Goal: Navigation & Orientation: Find specific page/section

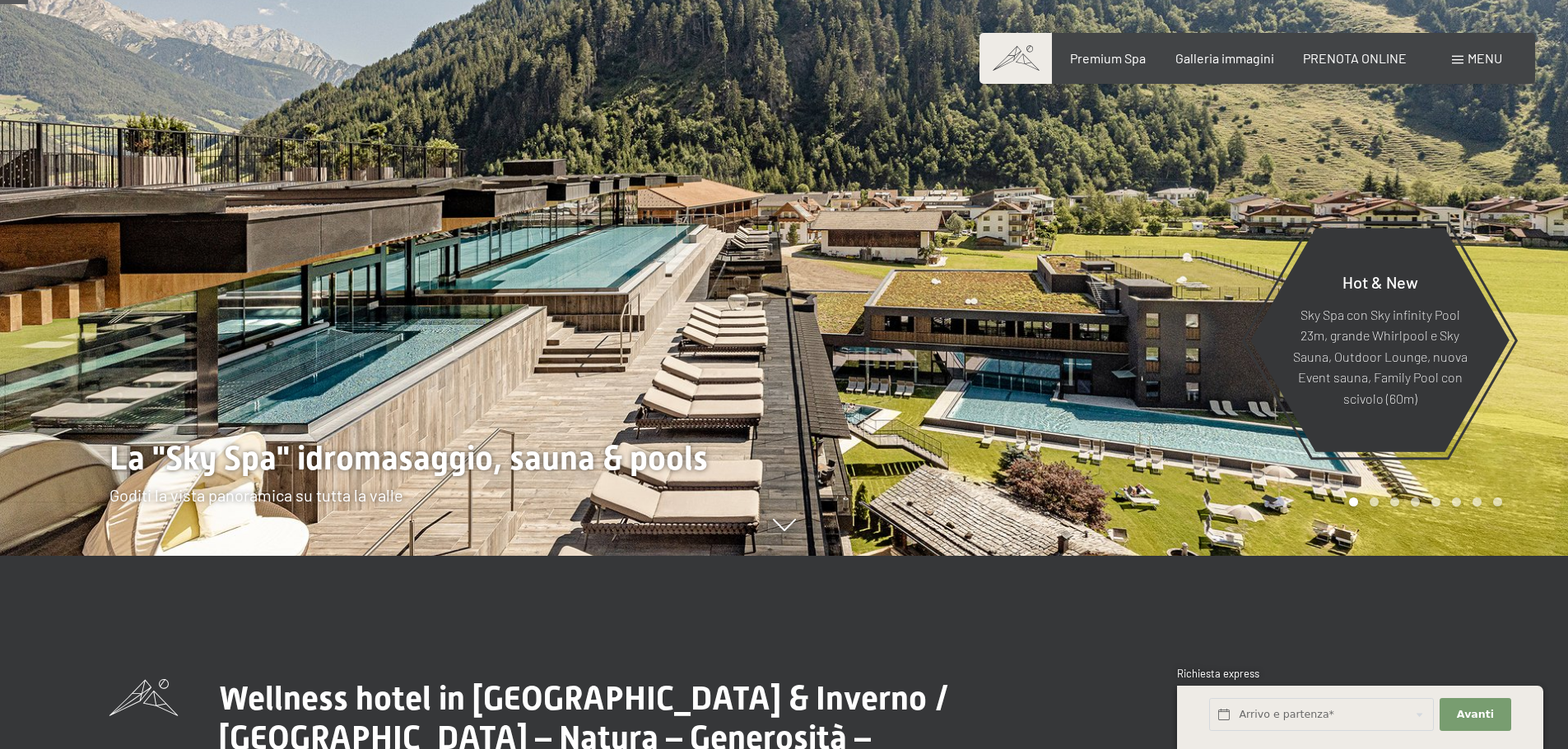
scroll to position [164, 0]
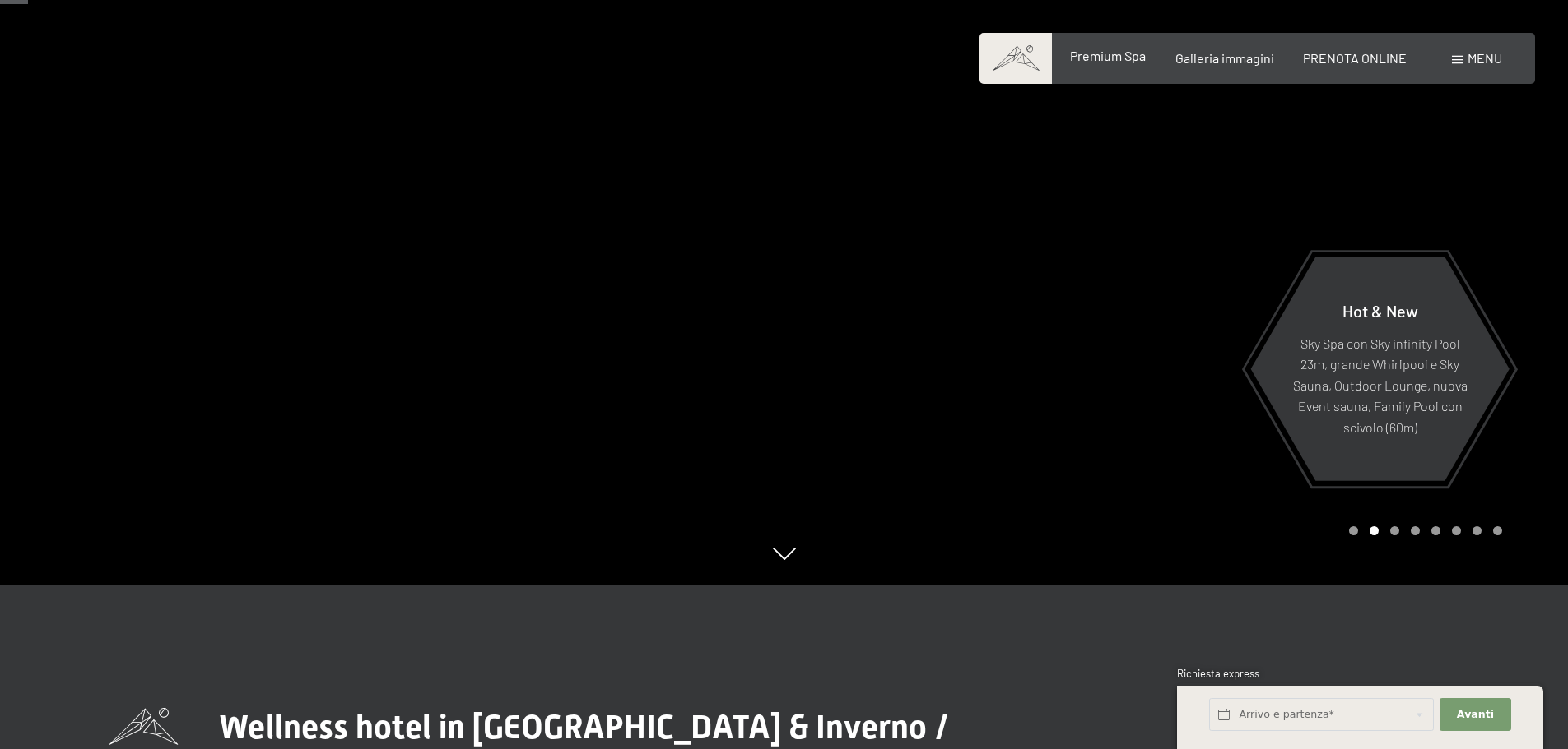
click at [1114, 62] on span "Premium Spa" at bounding box center [1107, 56] width 75 height 16
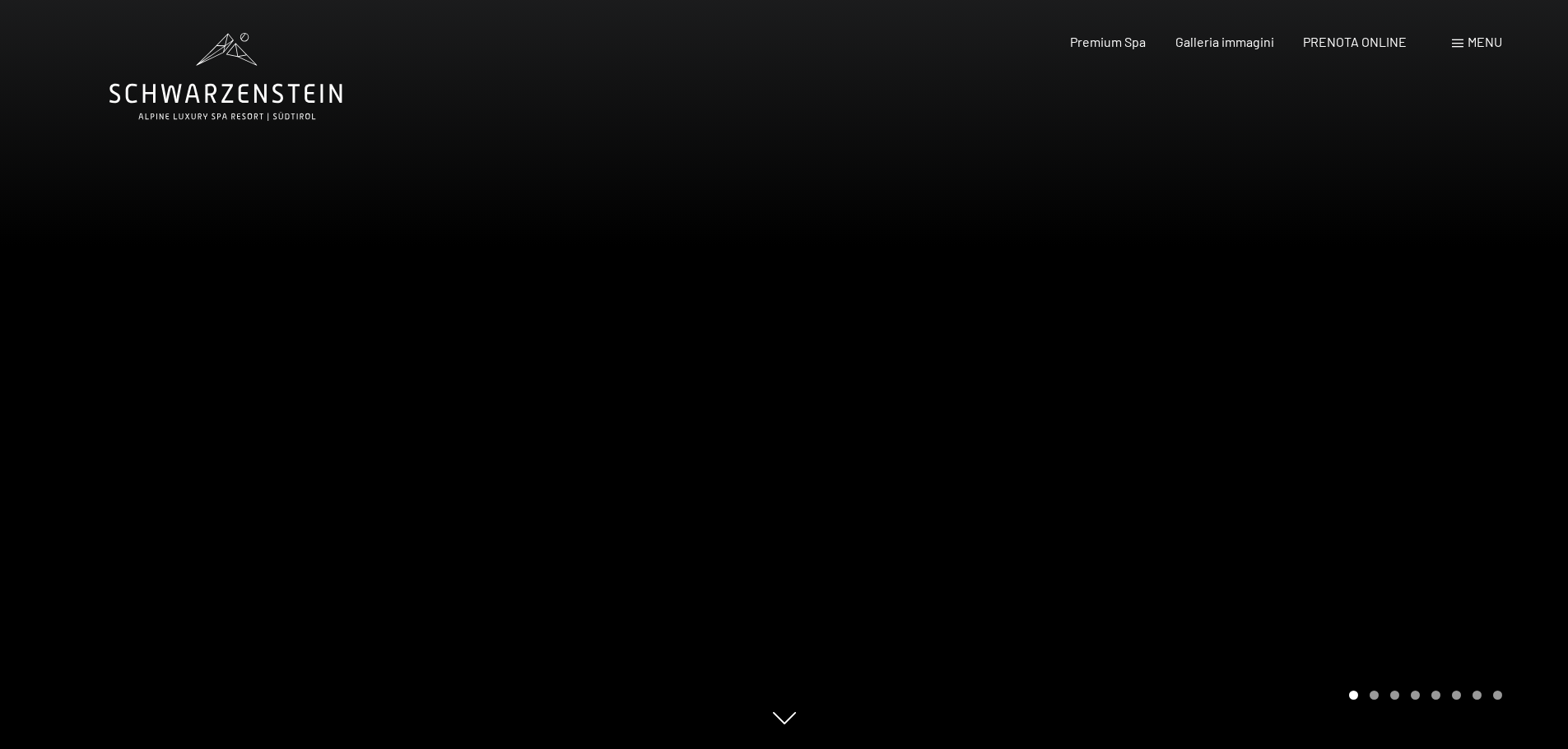
click at [1456, 45] on span at bounding box center [1457, 43] width 12 height 8
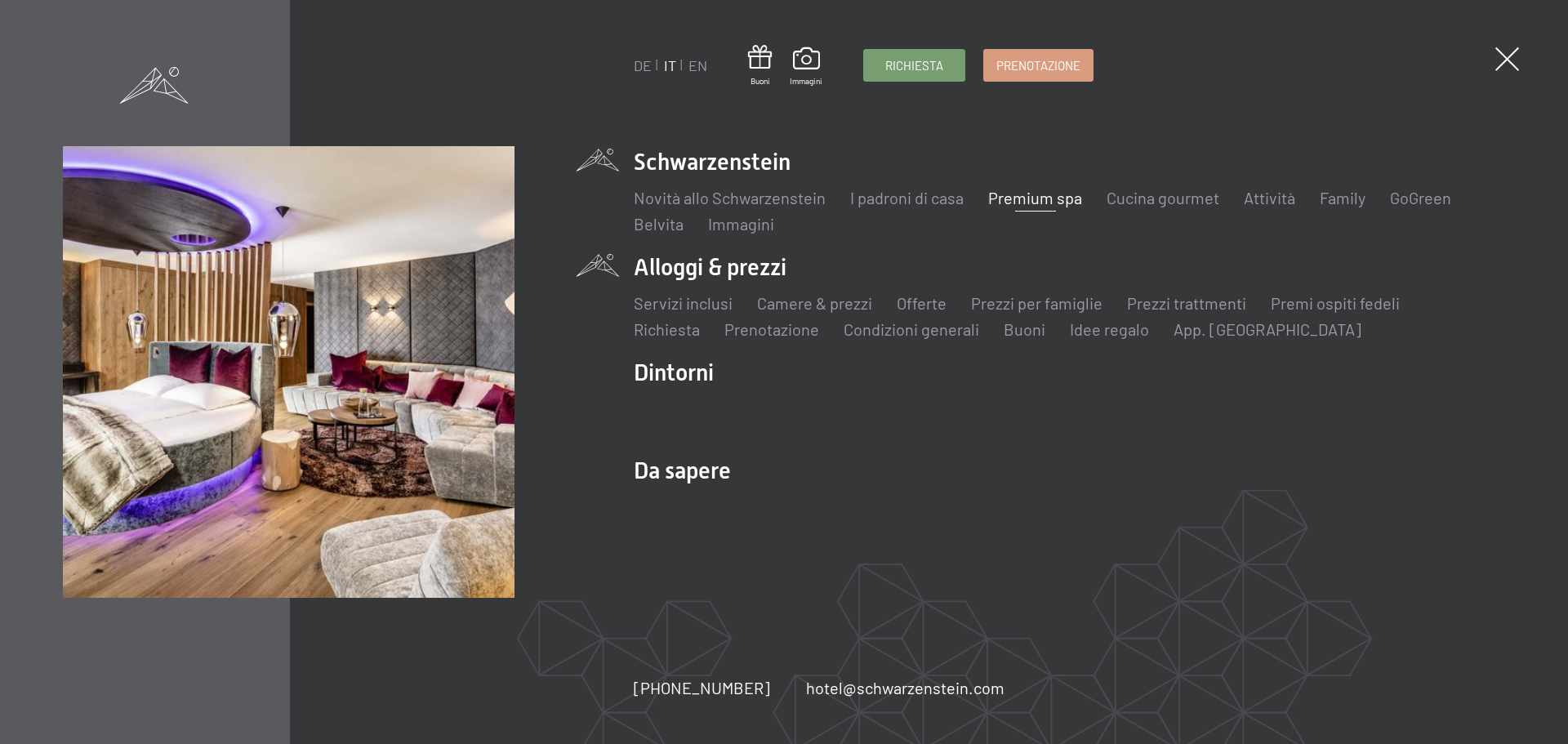
click at [738, 267] on li "Alloggi & prezzi Servizi inclusi Camere & prezzi Lista Offerte Lista Prezzi per…" at bounding box center [1070, 296] width 872 height 89
click at [753, 273] on li "Alloggi & prezzi Servizi inclusi Camere & prezzi Lista Offerte Lista Prezzi per…" at bounding box center [1070, 296] width 872 height 89
click at [829, 300] on link "Camere & prezzi" at bounding box center [815, 303] width 116 height 19
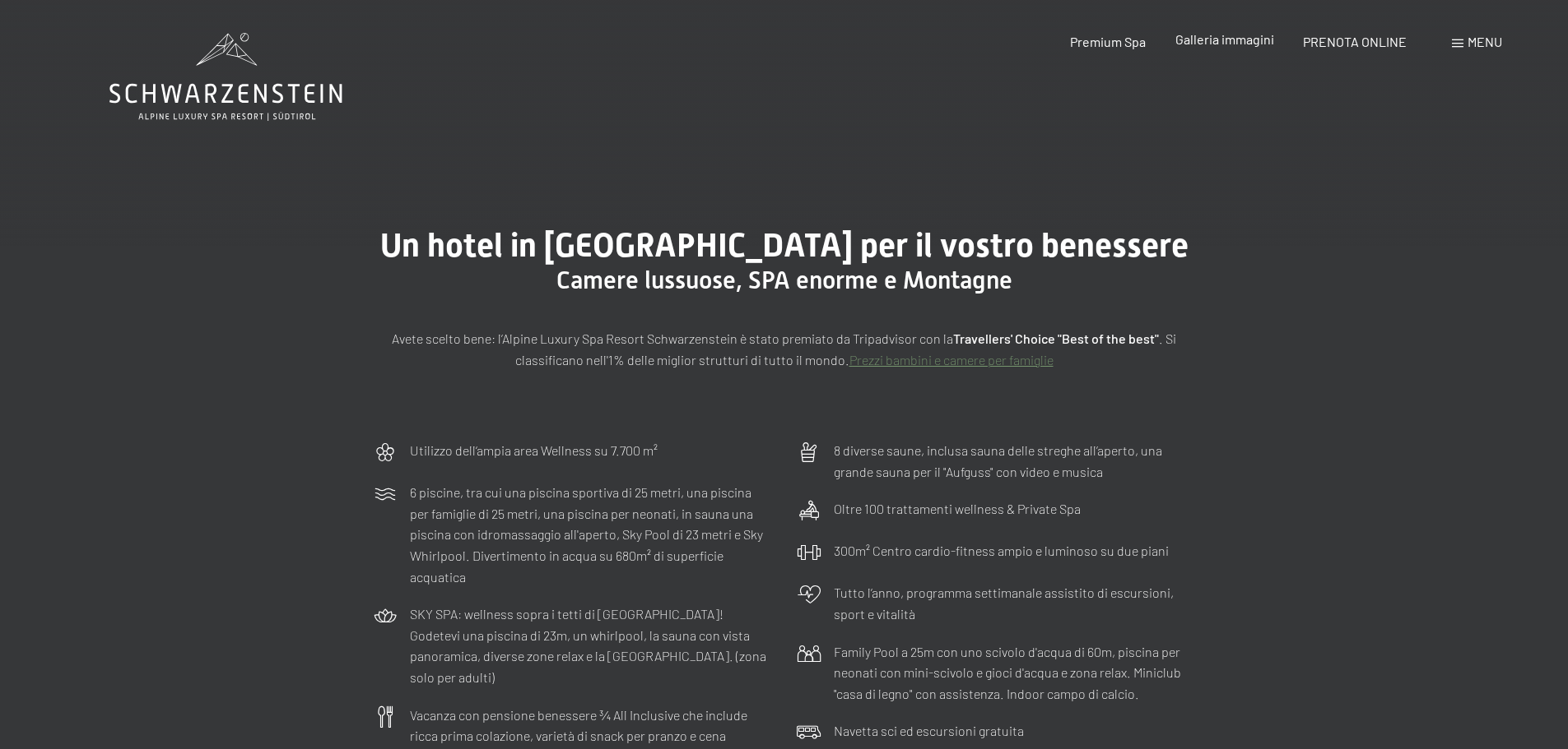
click at [1230, 43] on span "Galleria immagini" at bounding box center [1224, 39] width 99 height 16
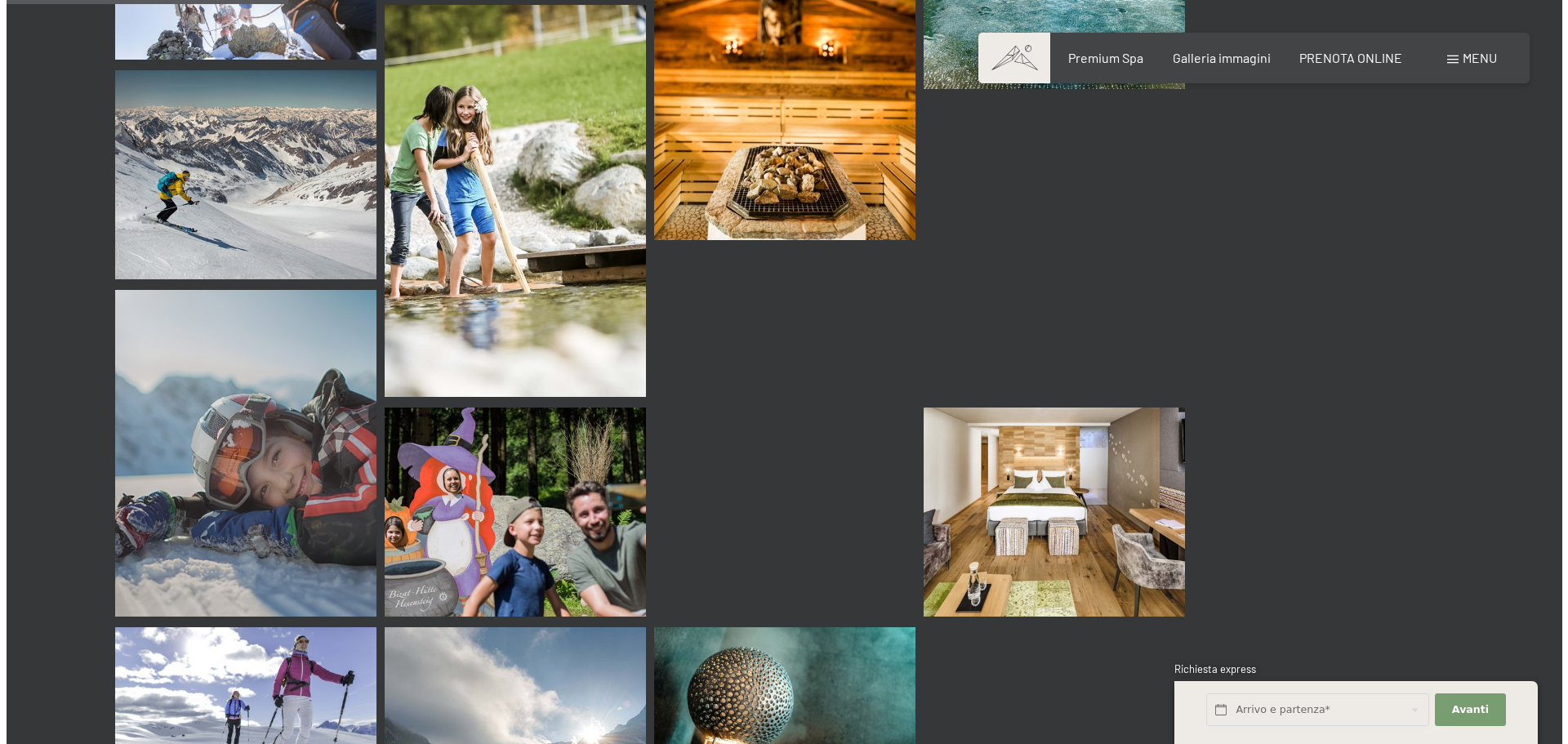
scroll to position [3759, 0]
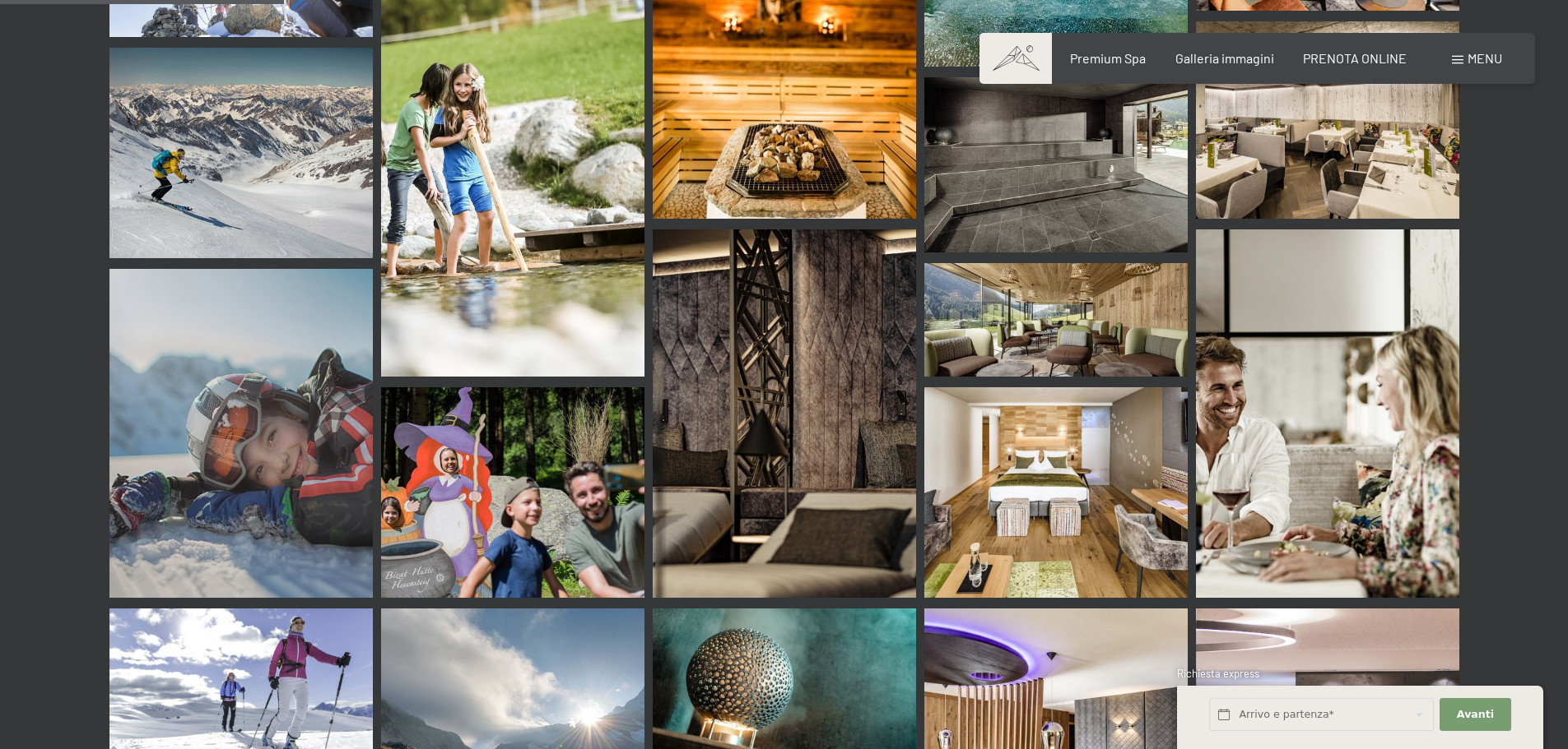
click at [1474, 59] on span "Menu" at bounding box center [1484, 58] width 34 height 16
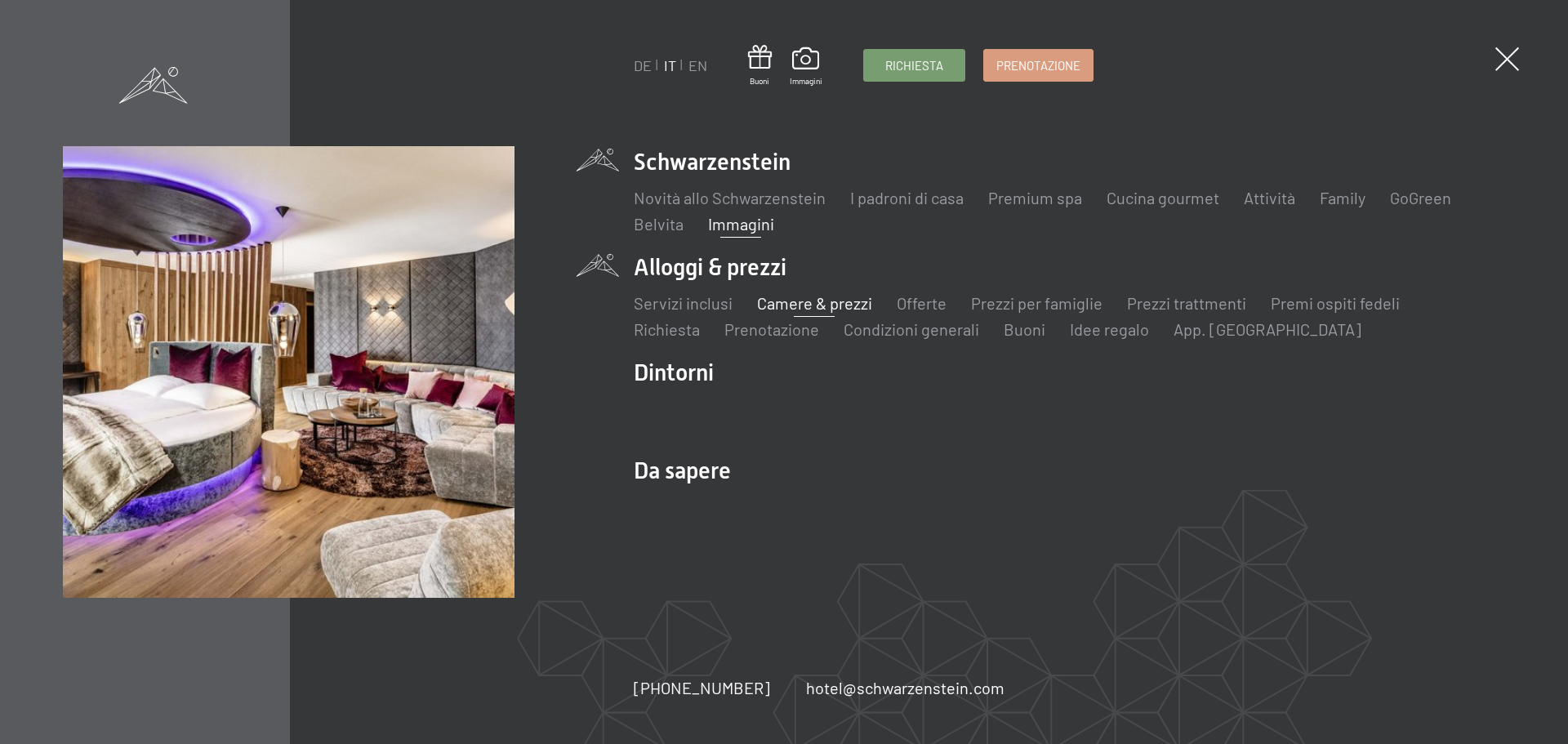
click at [809, 305] on link "Camere & prezzi" at bounding box center [815, 303] width 116 height 19
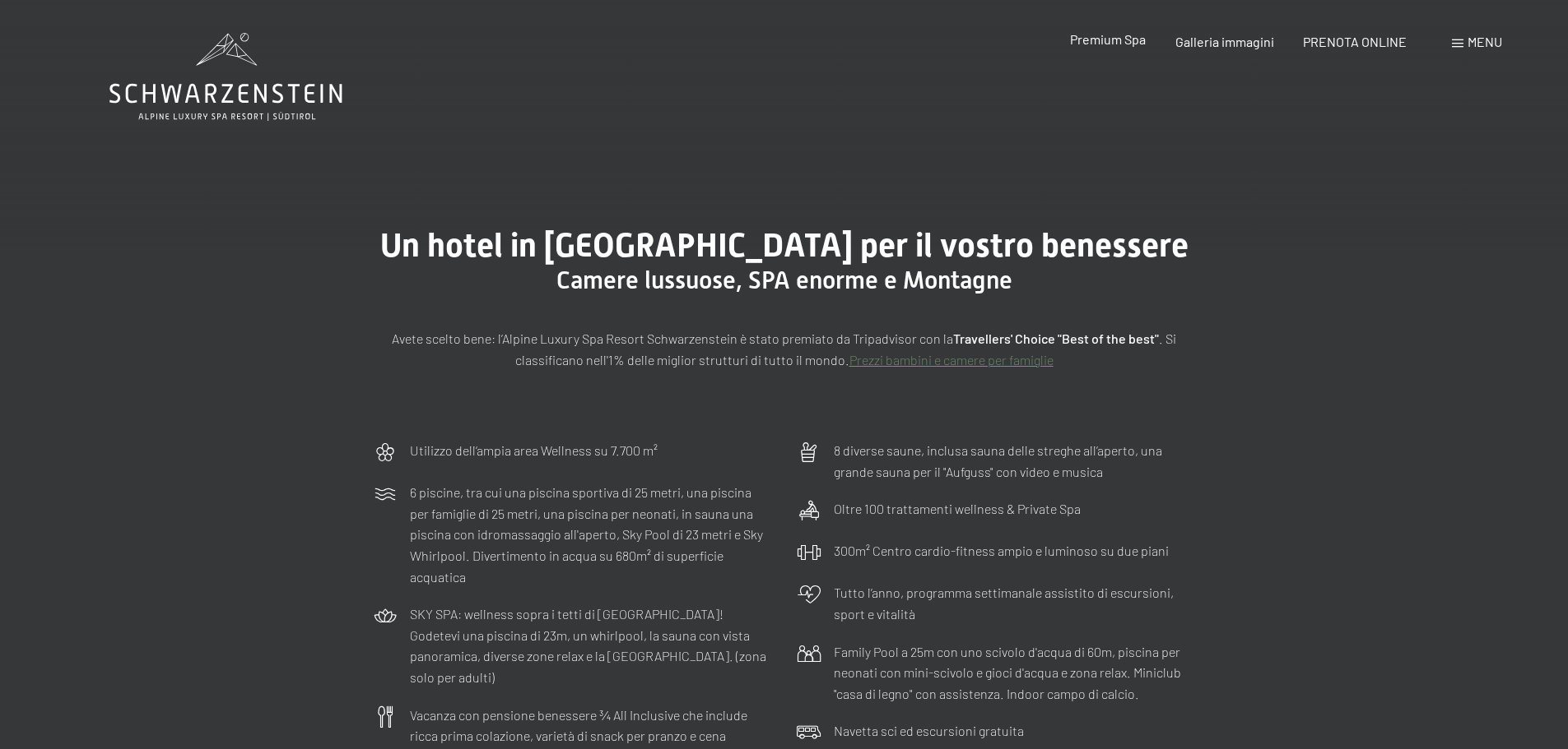
click at [1124, 45] on span "Premium Spa" at bounding box center [1107, 39] width 75 height 16
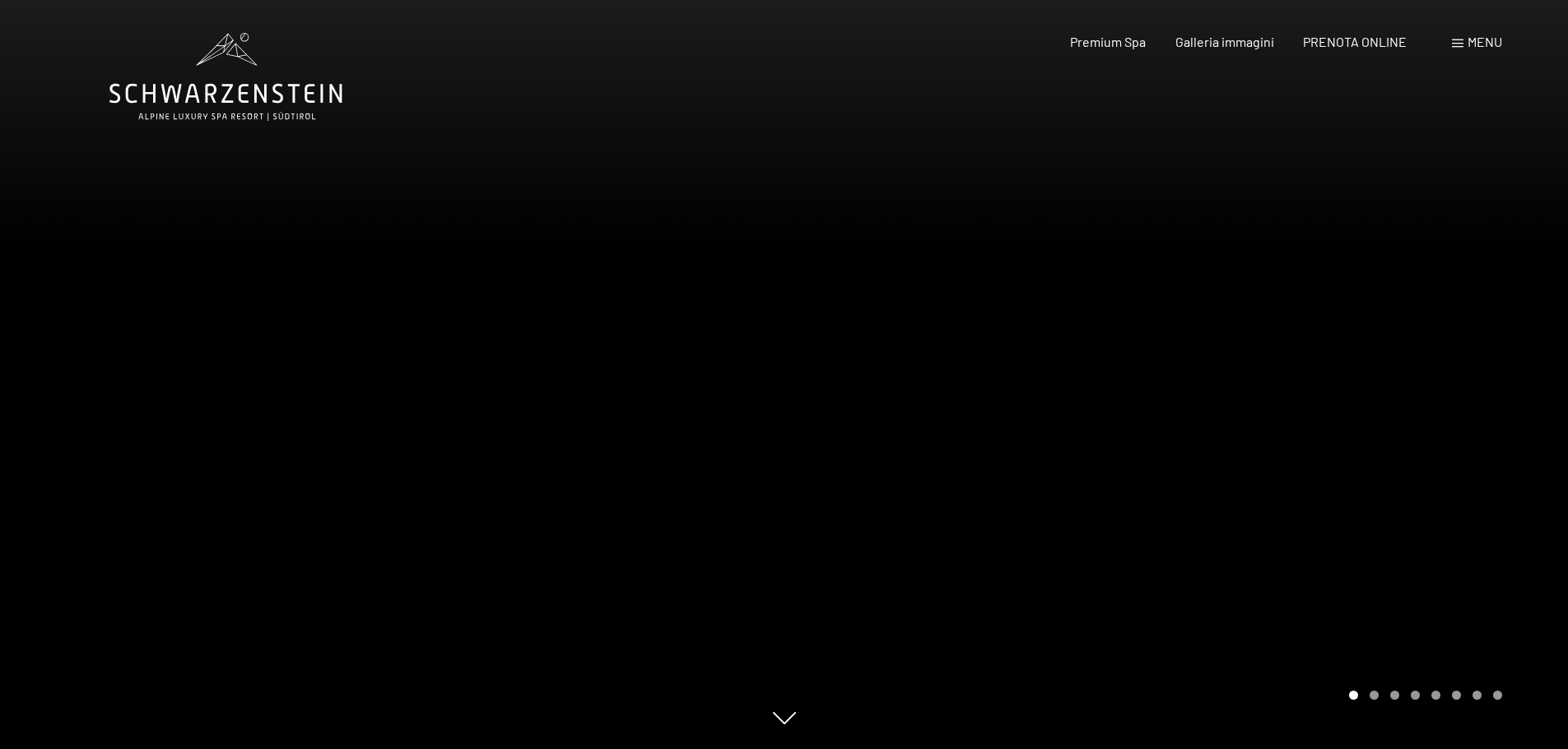
click at [245, 87] on icon at bounding box center [226, 77] width 233 height 88
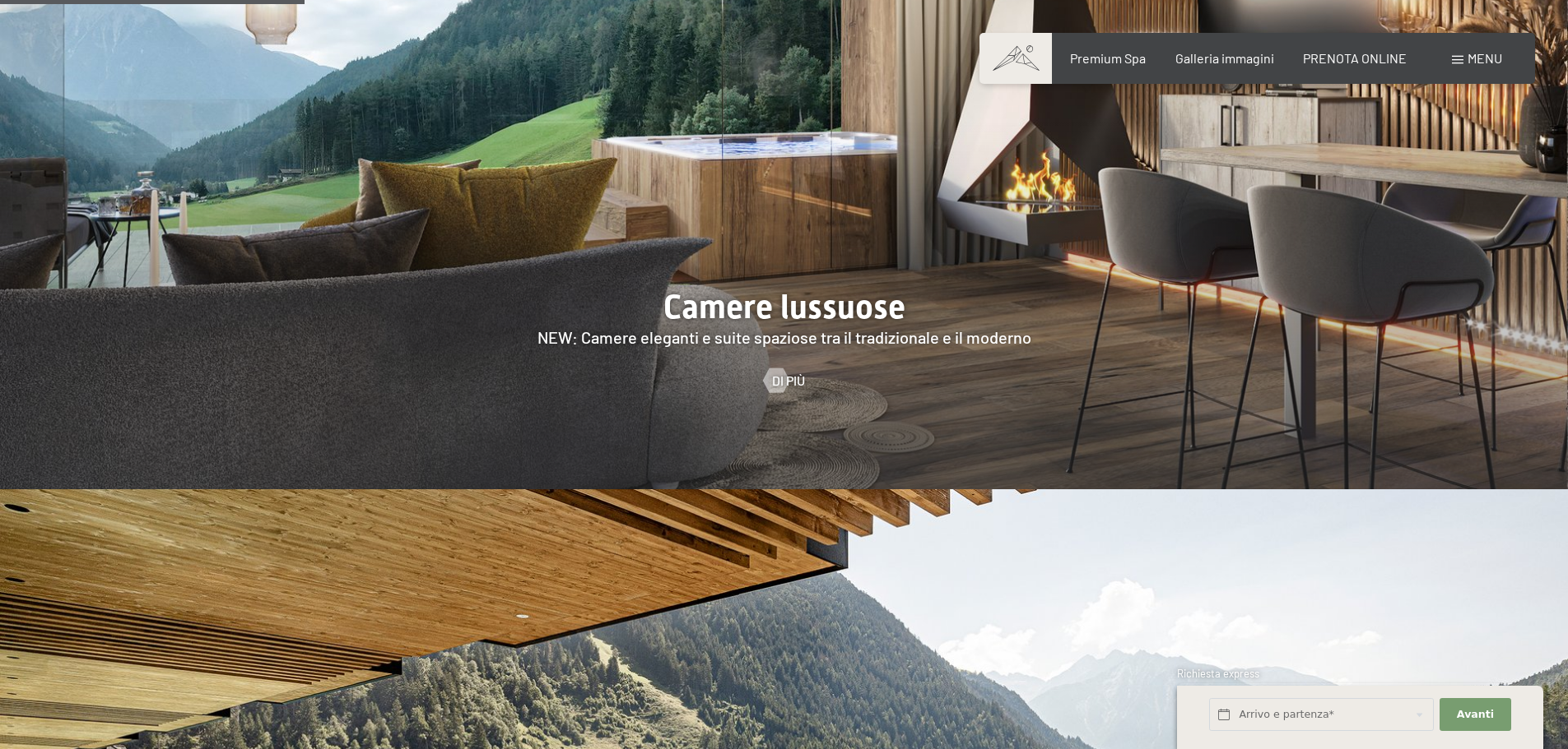
scroll to position [1810, 0]
